Goal: Task Accomplishment & Management: Manage account settings

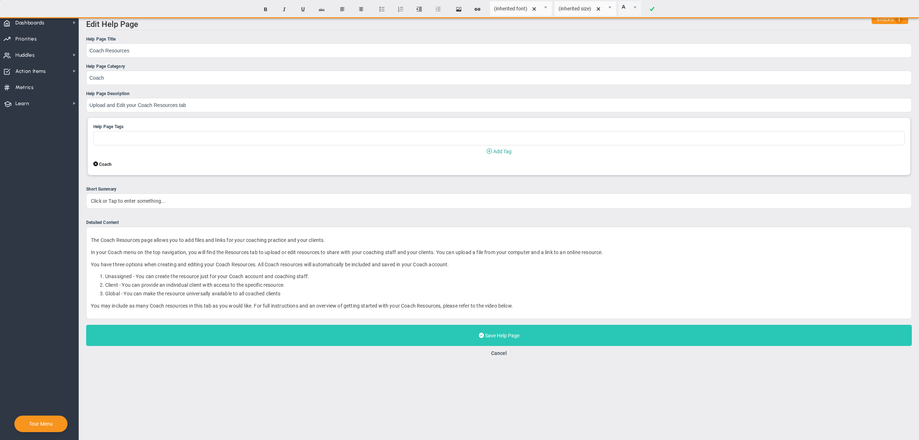
click at [317, 338] on button "Save Help Page Last Updated:" at bounding box center [499, 335] width 826 height 21
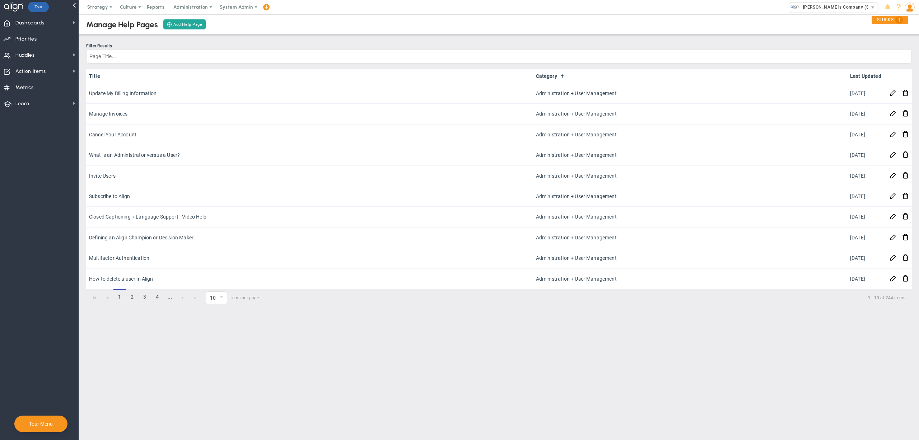
click at [373, 14] on div "Strategy One Page Strategic Plan Alignment Checklist 4D Vision Summary Function…" at bounding box center [459, 7] width 919 height 14
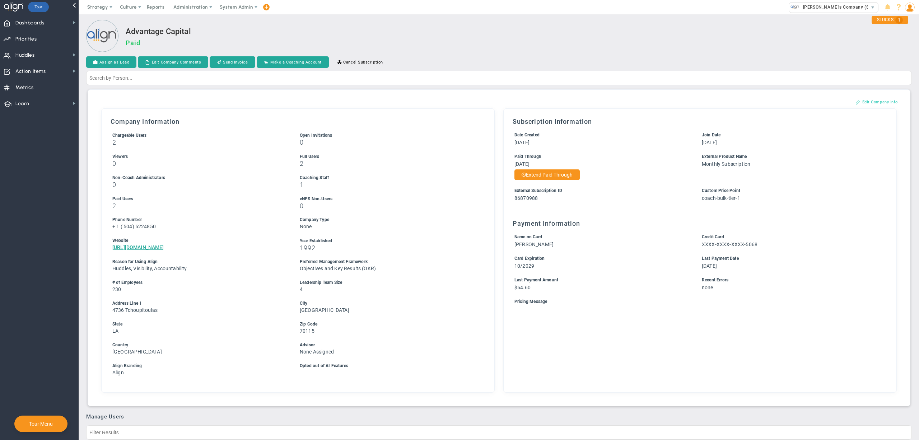
click at [873, 105] on button "Edit Company Info" at bounding box center [877, 101] width 57 height 11
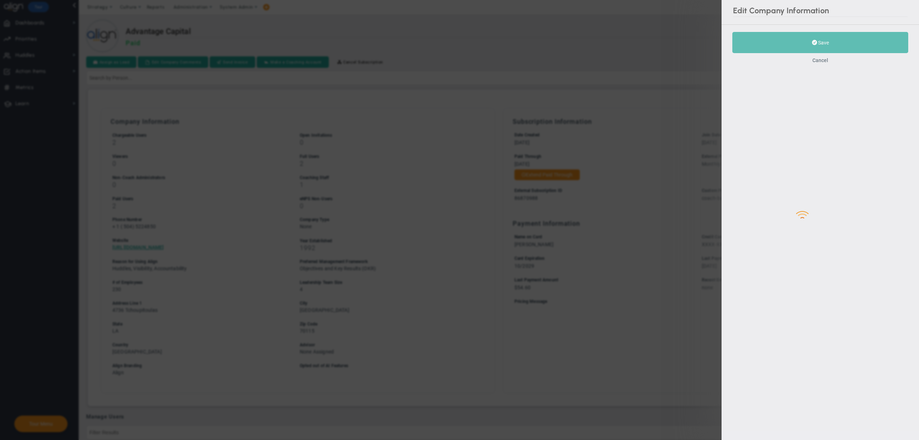
type input "1"
type input "504"
type input "5224850"
type input "1992"
type input "230"
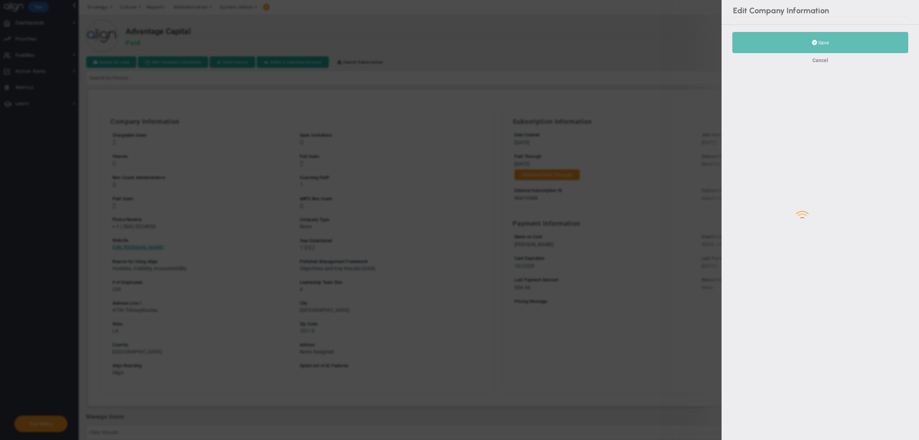
type input "4"
type input "https://www.advantagecap.com/"
type input "4736 Tchoupitoulas"
type input "New Orleans"
type input "LA"
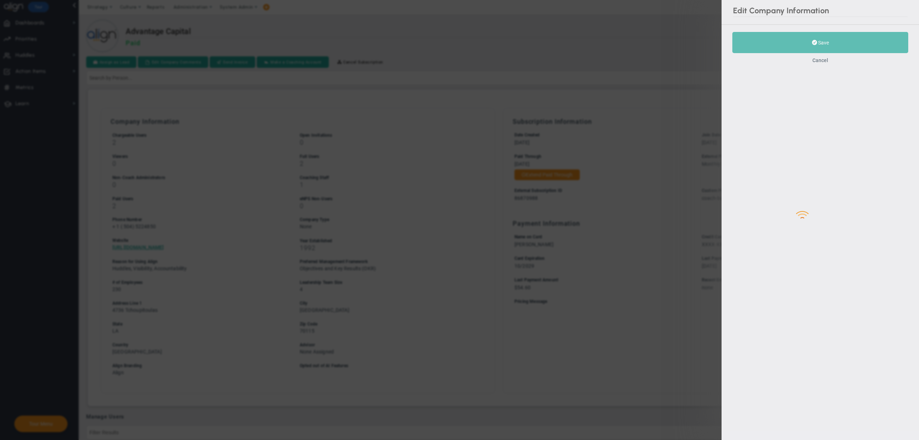
type input "70115"
type input "86870988"
type input "coach-bulk-tier-1"
checkbox input "true"
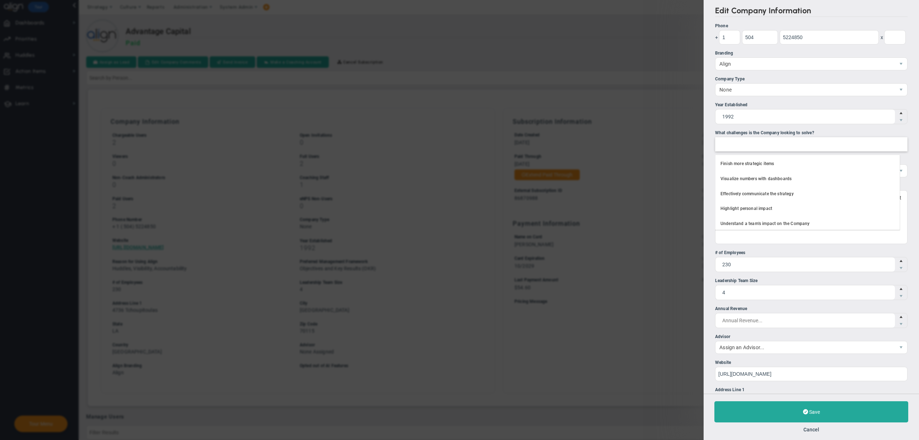
click at [818, 141] on div at bounding box center [811, 144] width 193 height 14
click at [732, 141] on input "What challenges is the Company looking to solve? Finish more strategic items Vi…" at bounding box center [724, 144] width 16 height 13
click at [795, 161] on li "Finish more strategic items" at bounding box center [808, 164] width 184 height 15
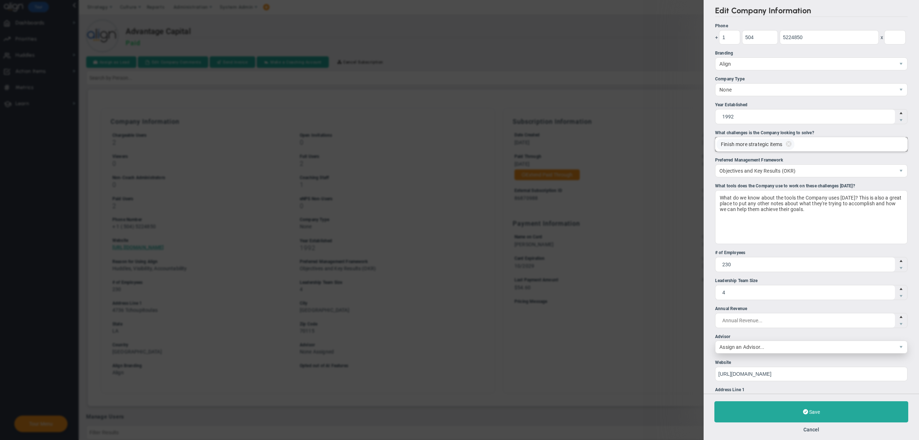
click at [762, 351] on span "Assign an Advisor..." at bounding box center [806, 347] width 180 height 12
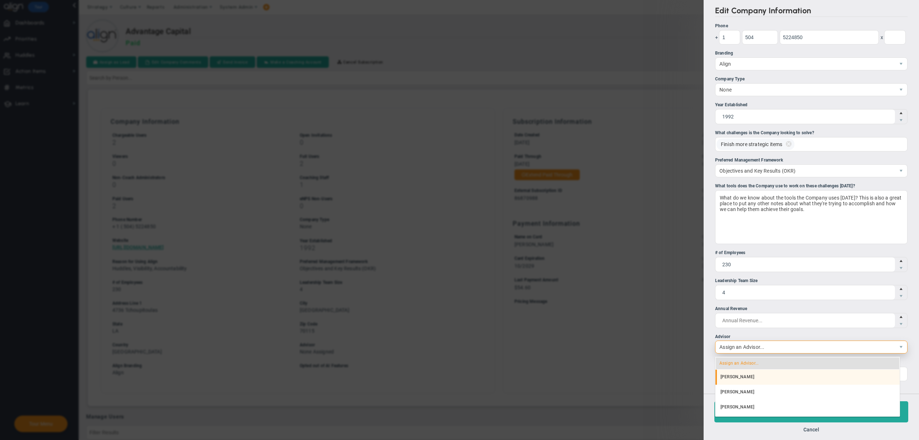
click at [752, 376] on li "[PERSON_NAME]" at bounding box center [808, 377] width 184 height 15
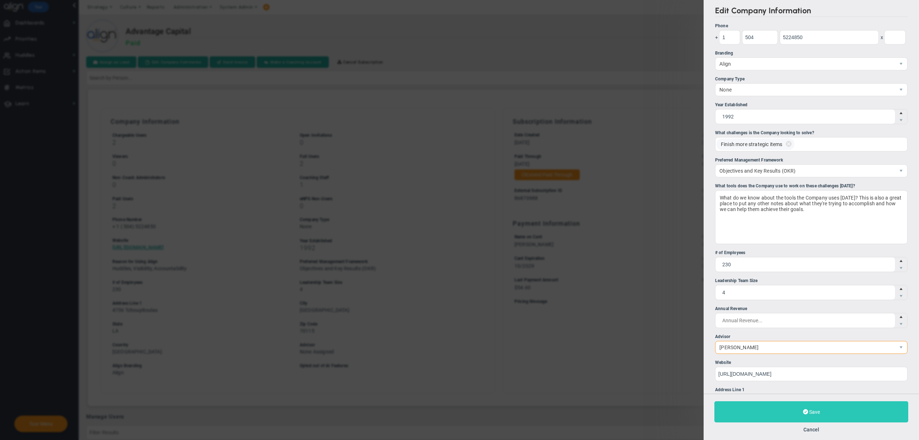
click at [752, 418] on button "Save" at bounding box center [812, 412] width 194 height 21
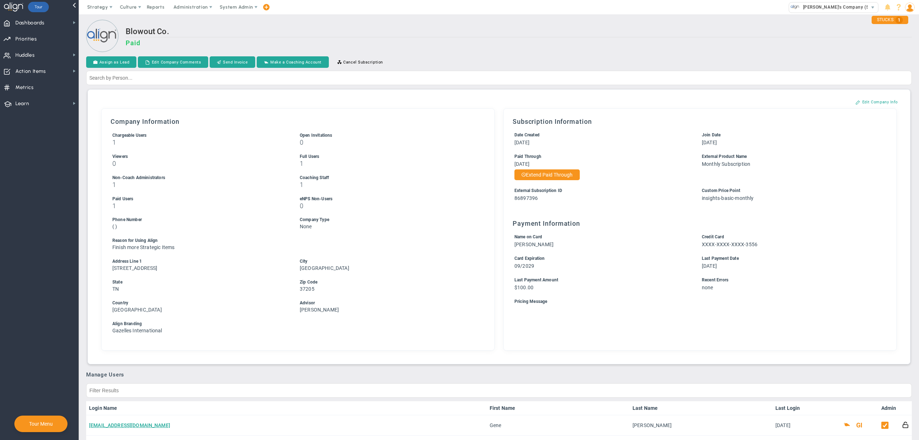
scroll to position [246, 0]
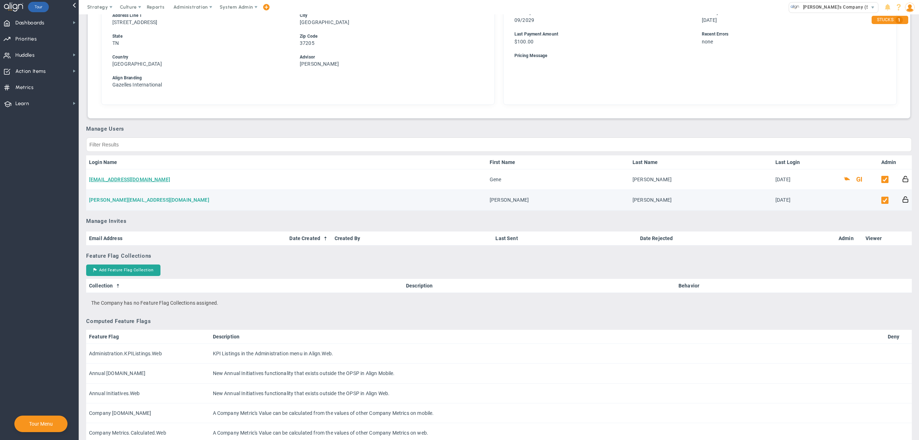
click at [130, 199] on link "[PERSON_NAME][EMAIL_ADDRESS][DOMAIN_NAME]" at bounding box center [149, 200] width 120 height 6
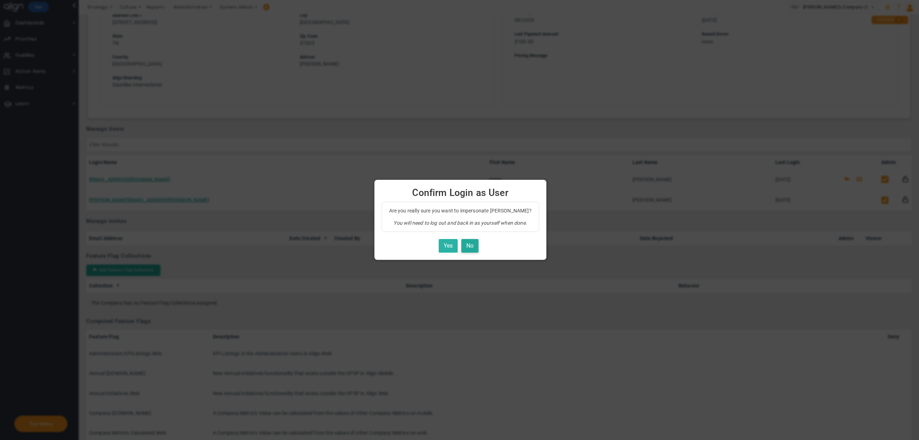
click at [451, 245] on button "Yes" at bounding box center [448, 246] width 19 height 14
